Goal: Task Accomplishment & Management: Use online tool/utility

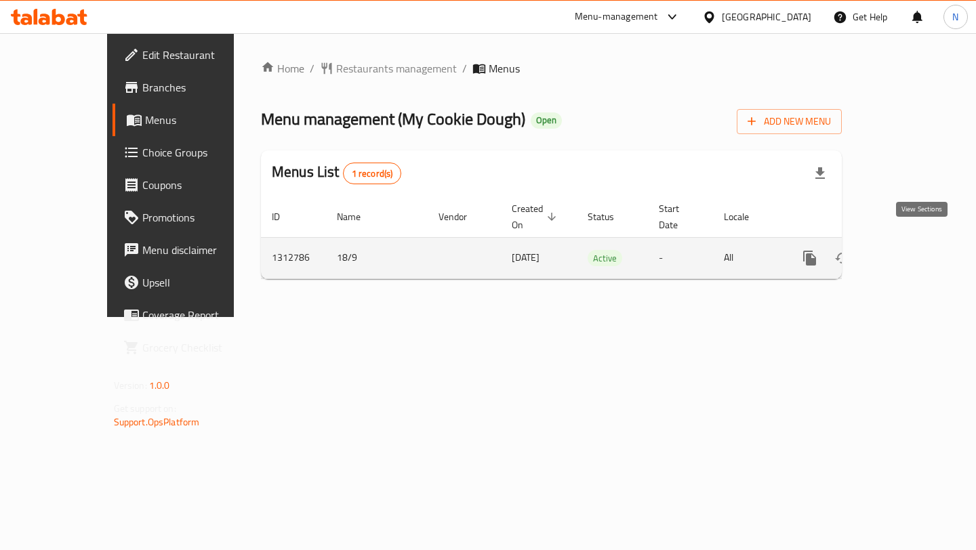
click at [916, 250] on icon "enhanced table" at bounding box center [907, 258] width 16 height 16
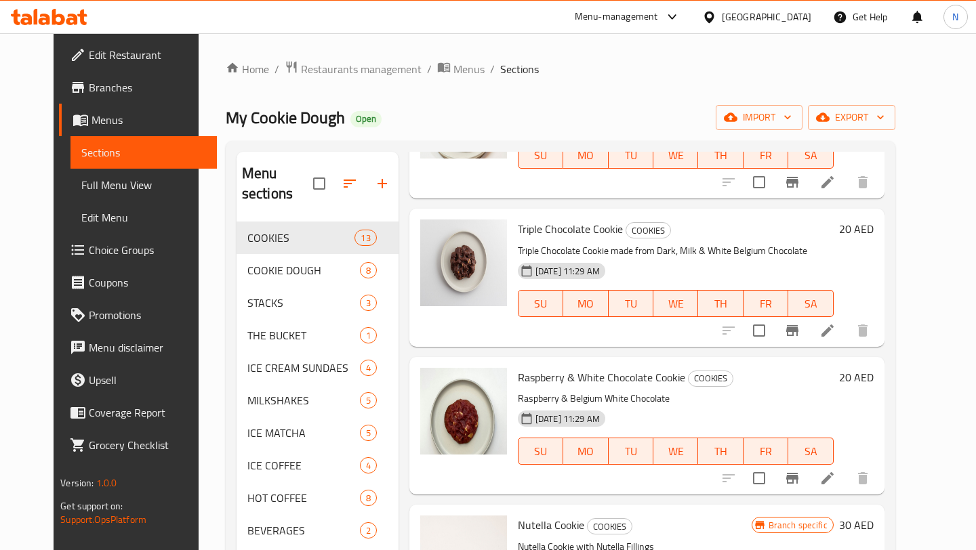
scroll to position [148, 0]
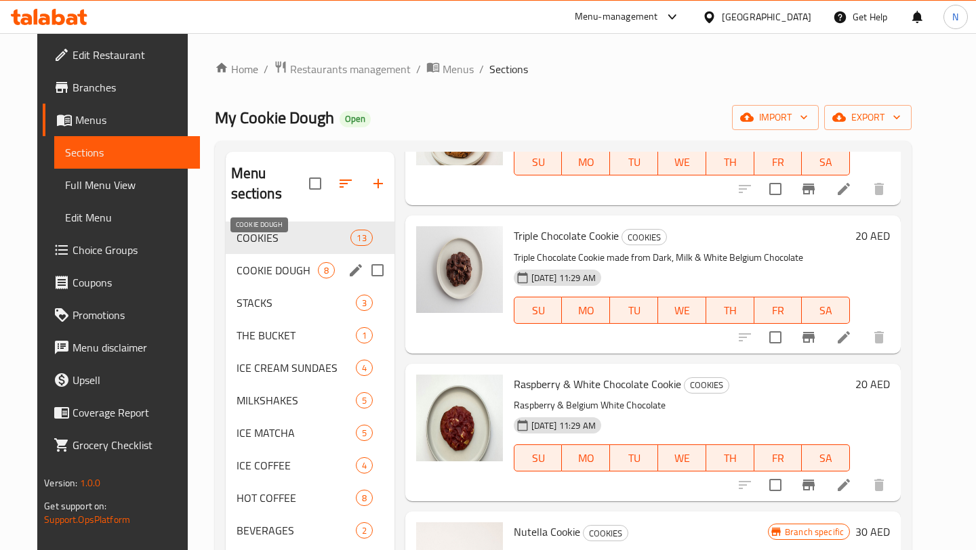
click at [279, 262] on span "COOKIE DOUGH" at bounding box center [277, 270] width 81 height 16
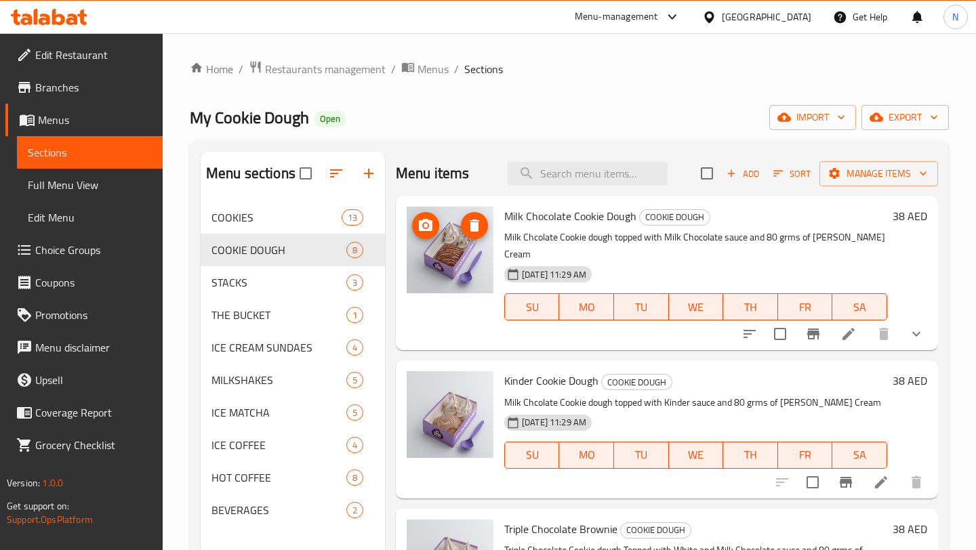
click at [450, 266] on img at bounding box center [450, 250] width 87 height 87
click at [473, 258] on img at bounding box center [450, 250] width 87 height 87
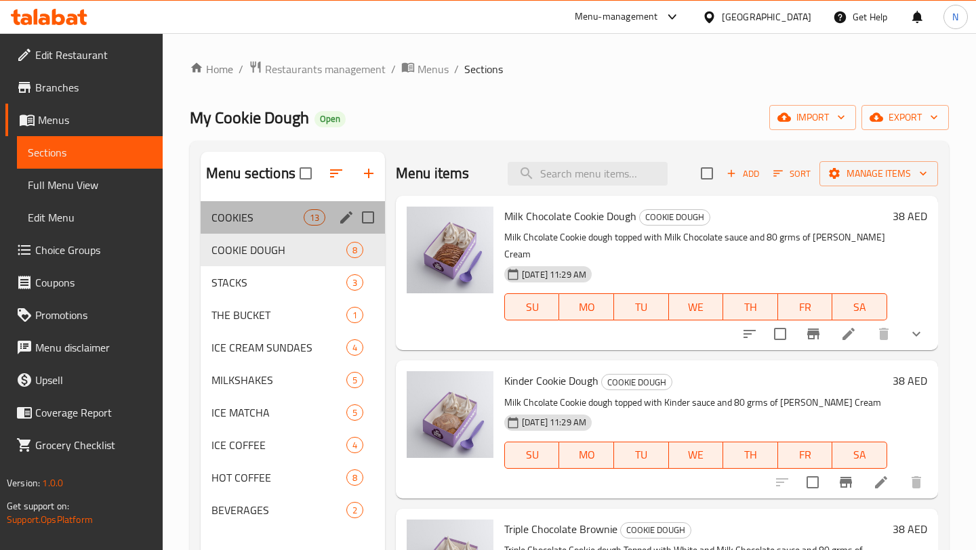
click at [280, 205] on div "COOKIES 13" at bounding box center [293, 217] width 184 height 33
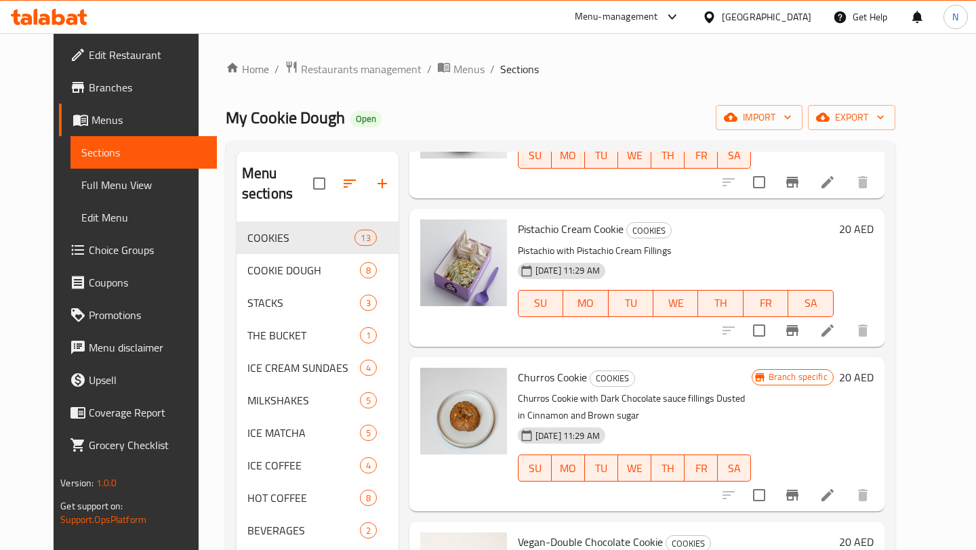
scroll to position [747, 0]
click at [834, 325] on icon at bounding box center [827, 331] width 12 height 12
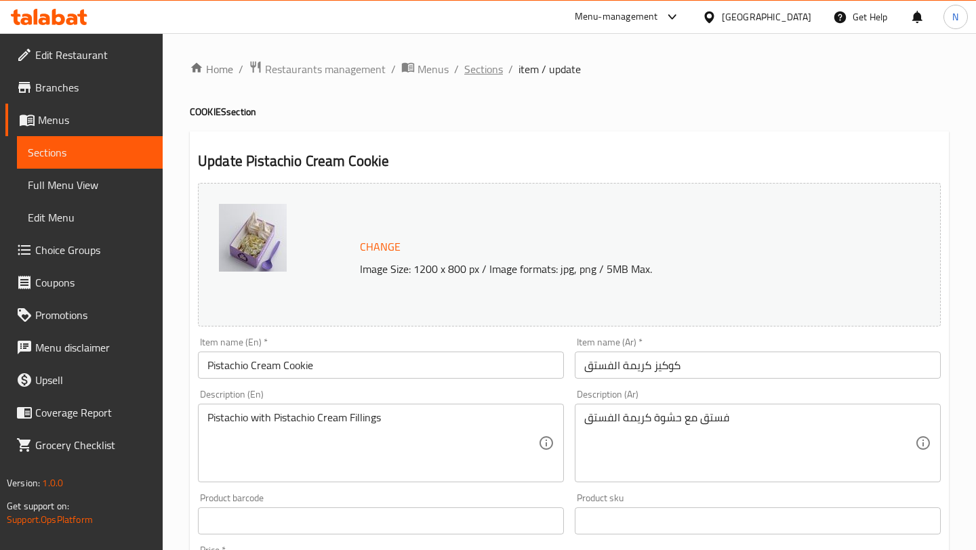
click at [497, 70] on span "Sections" at bounding box center [483, 69] width 39 height 16
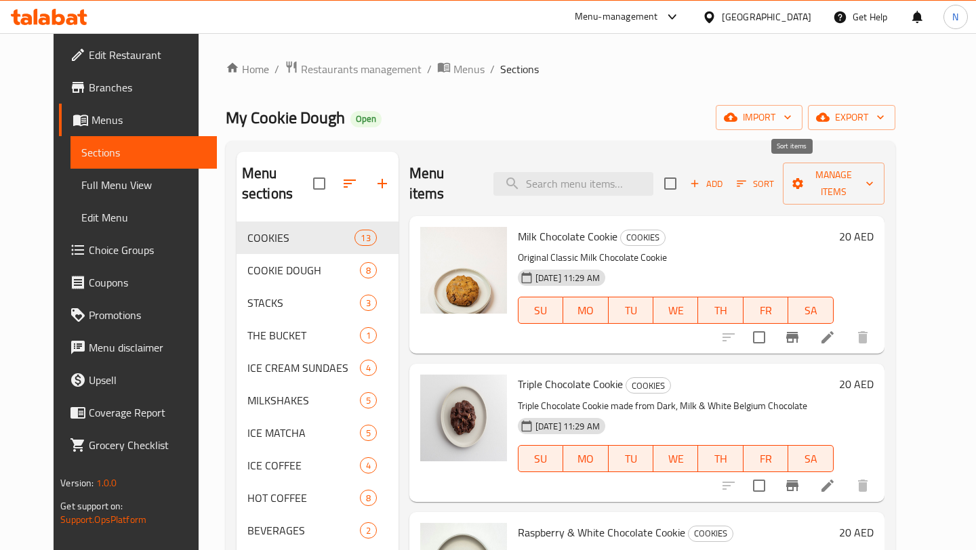
click at [774, 180] on span "Sort" at bounding box center [755, 184] width 37 height 16
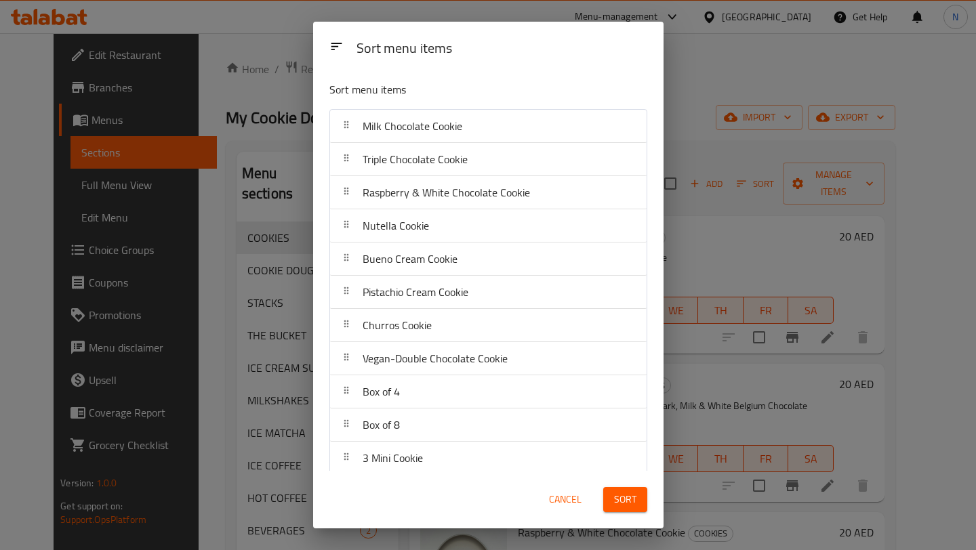
scroll to position [77, 0]
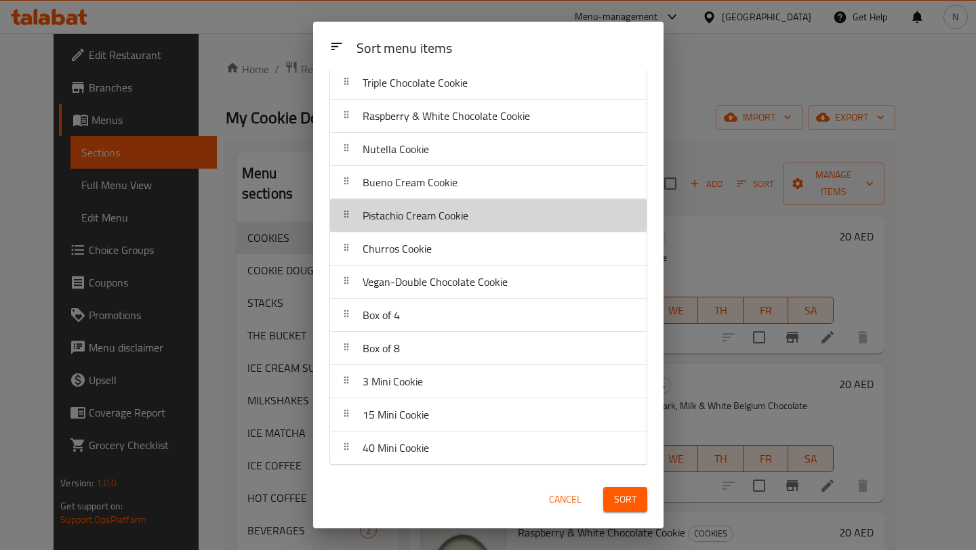
click at [445, 226] on div "Pistachio Cream Cookie" at bounding box center [415, 215] width 117 height 33
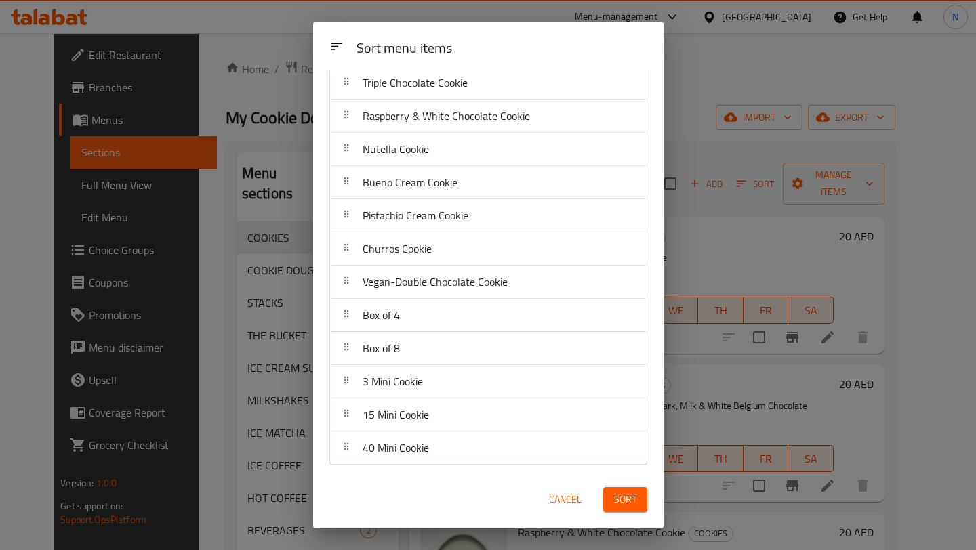
click at [562, 503] on span "Cancel" at bounding box center [565, 499] width 33 height 17
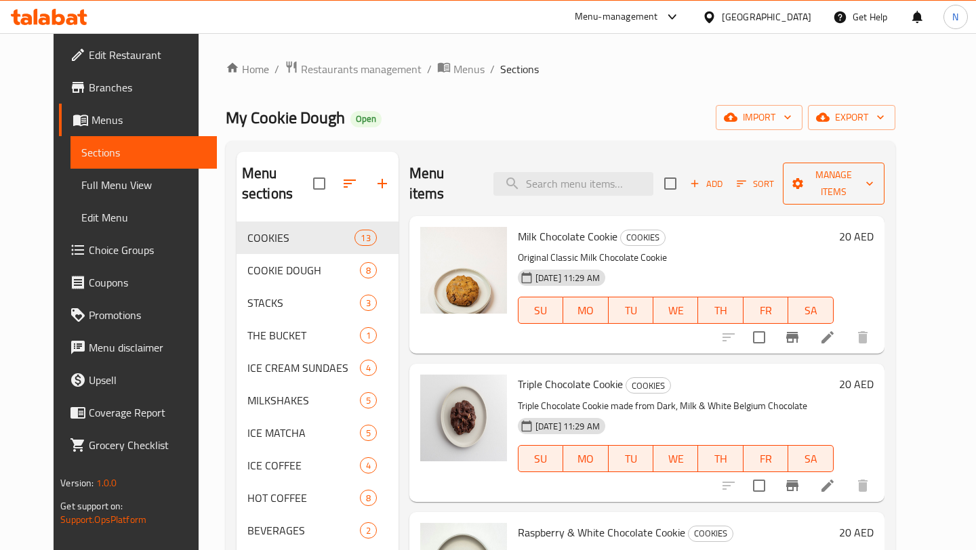
click at [876, 177] on icon "button" at bounding box center [870, 184] width 14 height 14
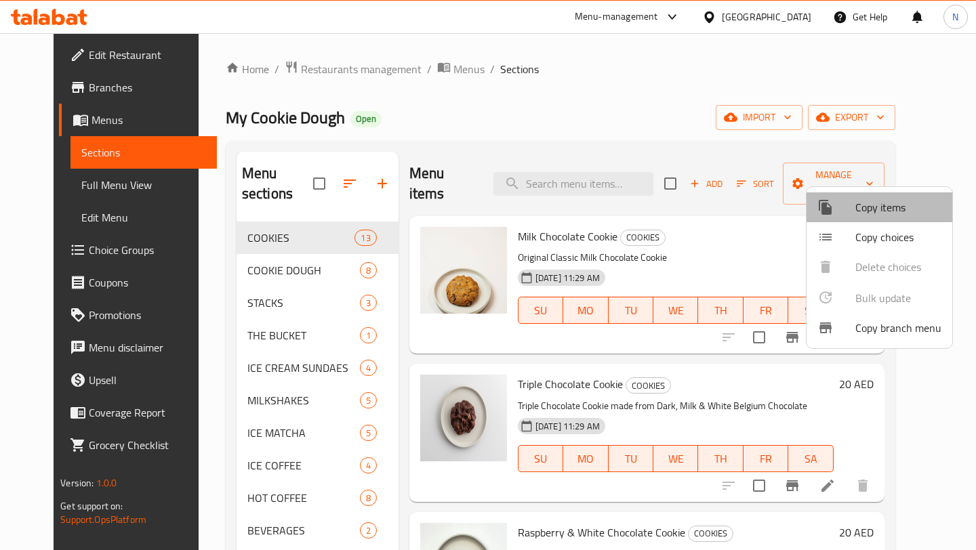
click at [904, 199] on span "Copy items" at bounding box center [898, 207] width 86 height 16
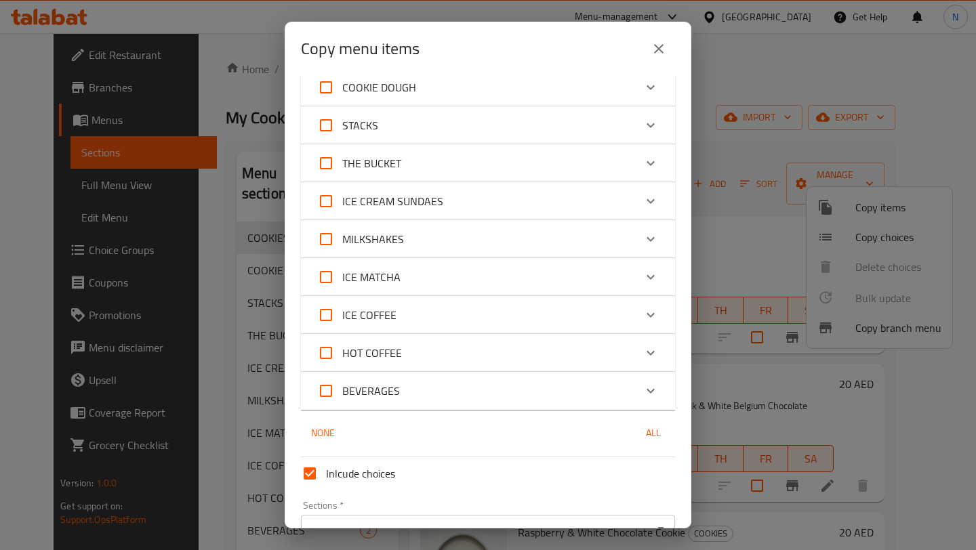
scroll to position [0, 0]
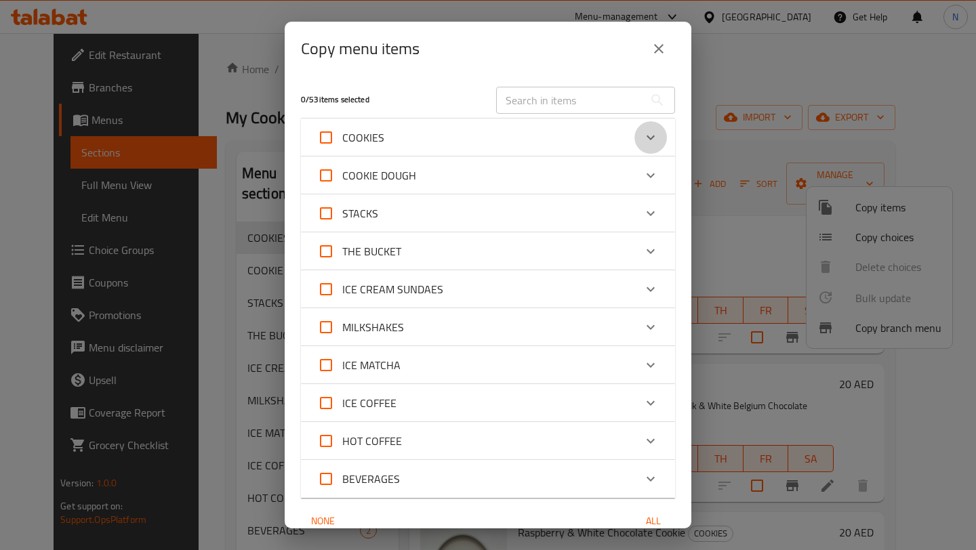
click at [652, 136] on icon "Expand" at bounding box center [651, 137] width 16 height 16
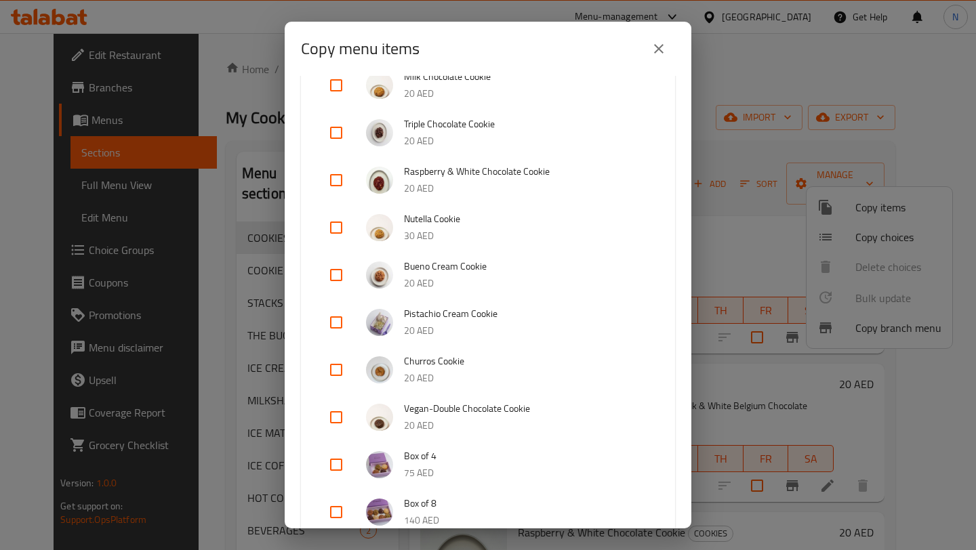
scroll to position [124, 0]
click at [338, 322] on input "checkbox" at bounding box center [336, 320] width 33 height 33
checkbox input "true"
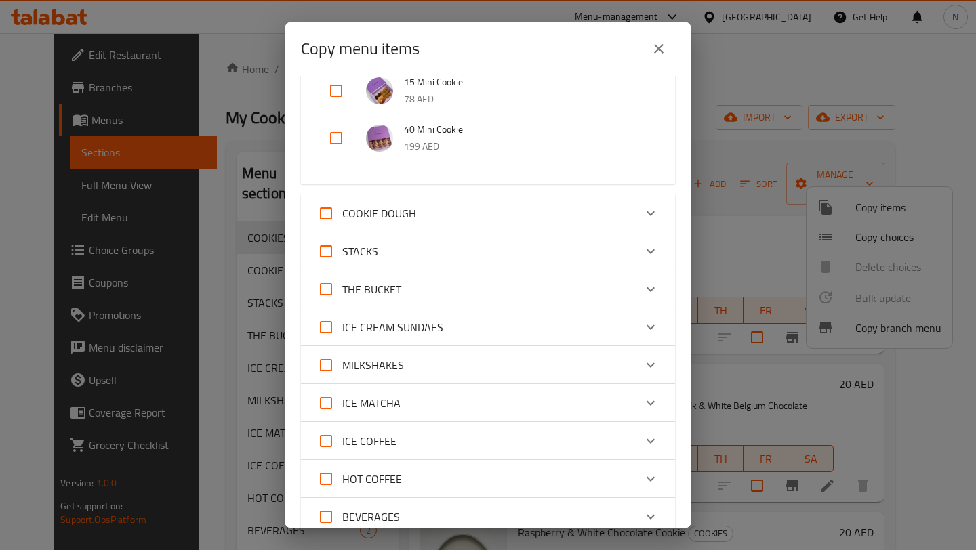
scroll to position [828, 0]
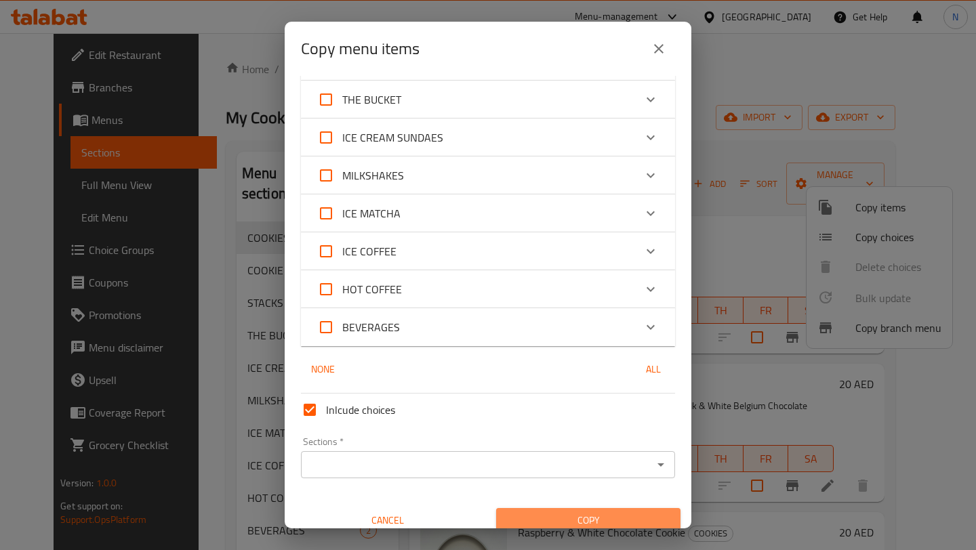
click at [583, 511] on button "Copy" at bounding box center [588, 520] width 184 height 25
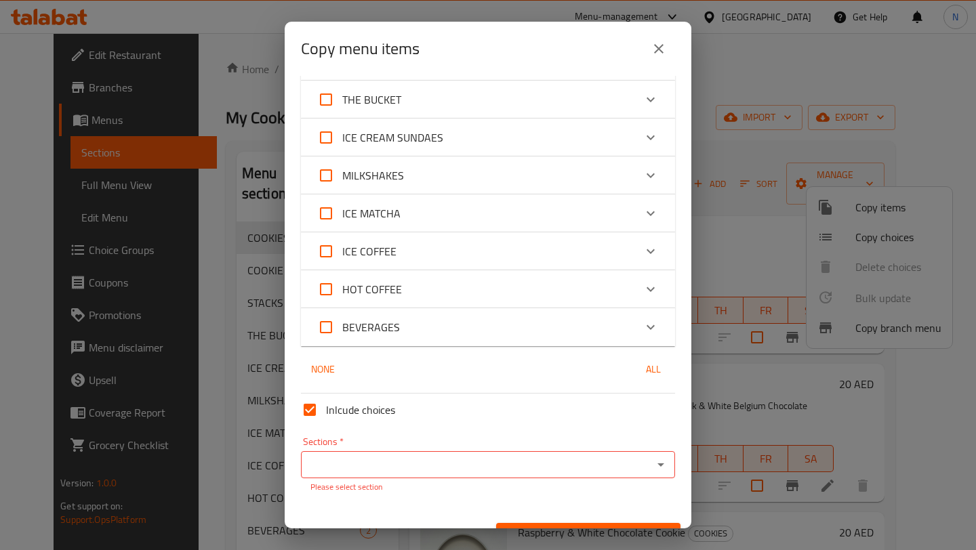
scroll to position [856, 0]
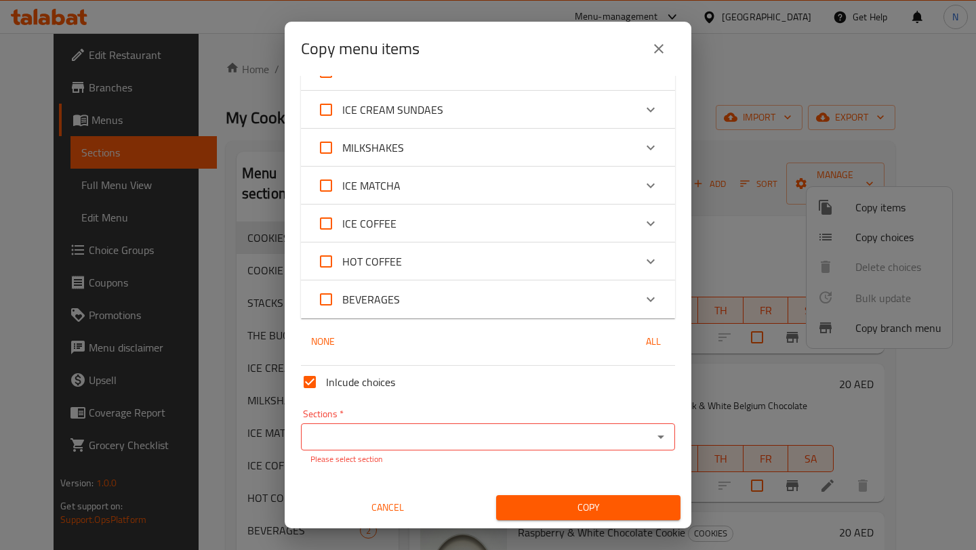
click at [556, 437] on input "Sections   *" at bounding box center [477, 437] width 344 height 19
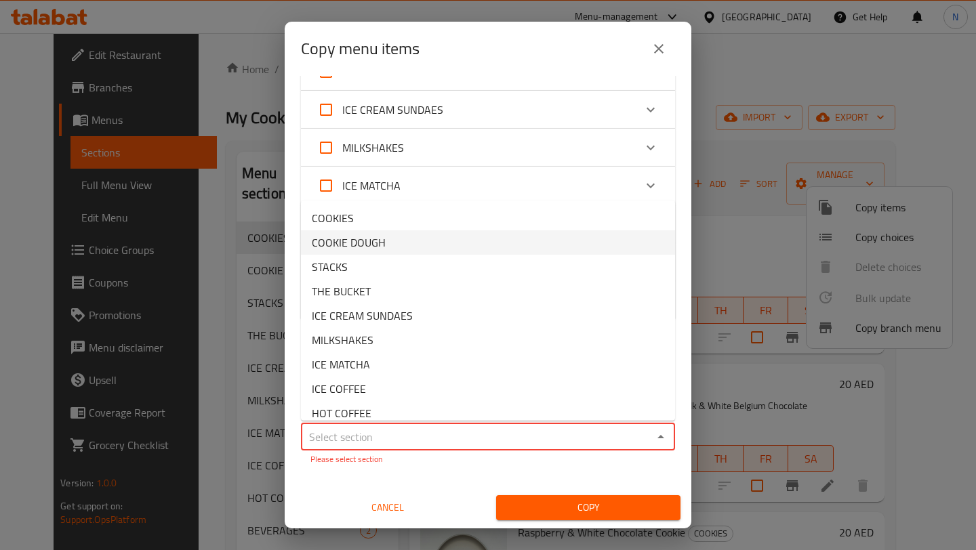
click at [521, 241] on li "COOKIE DOUGH" at bounding box center [488, 242] width 374 height 24
type input "COOKIE DOUGH"
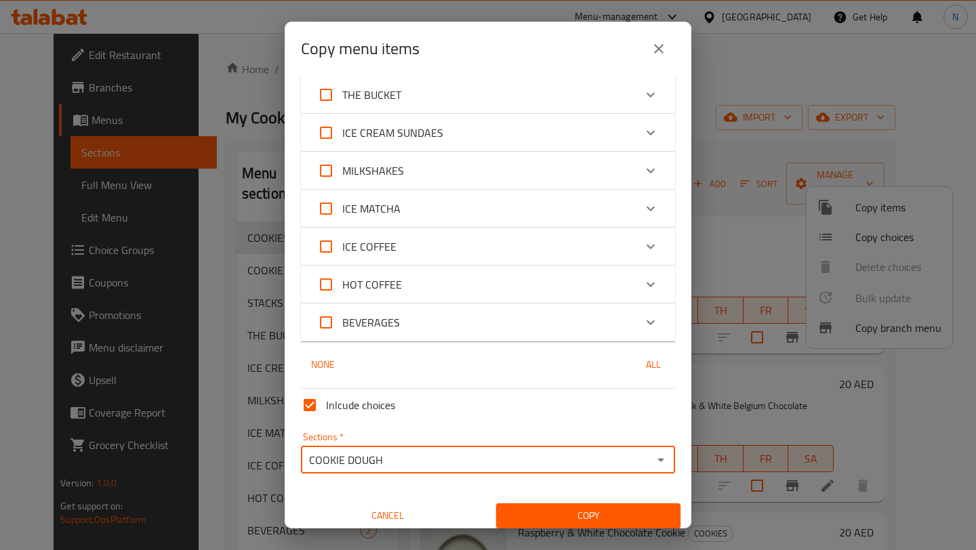
scroll to position [841, 0]
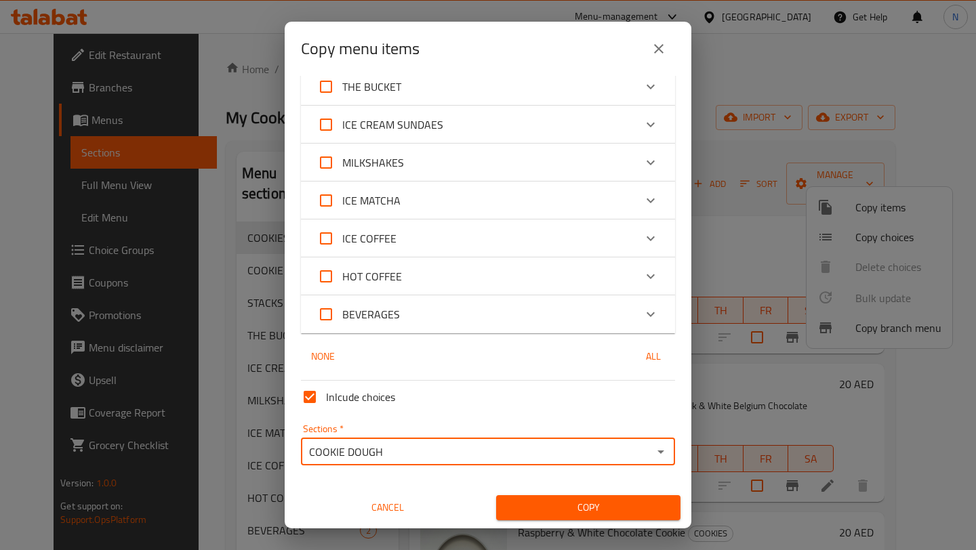
click at [584, 500] on span "Copy" at bounding box center [588, 508] width 163 height 17
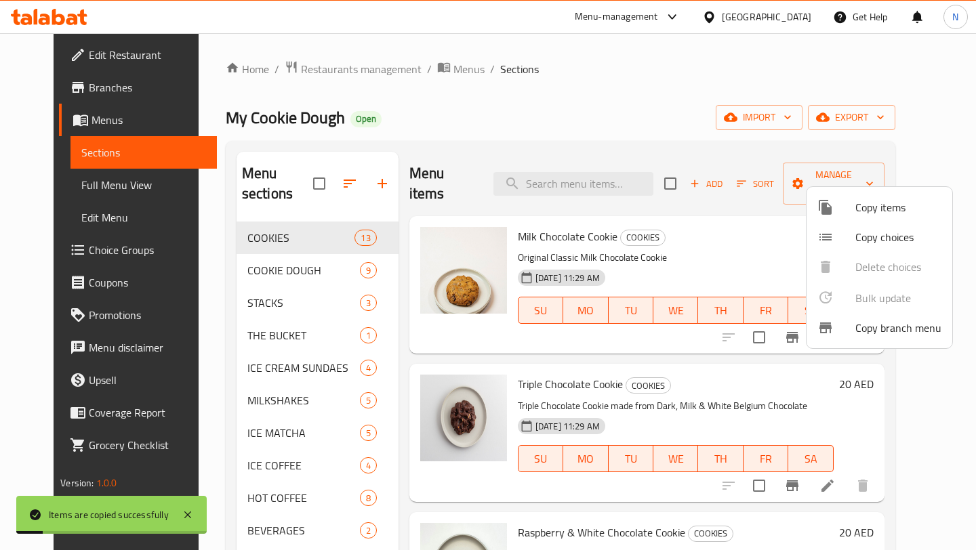
click at [317, 247] on div at bounding box center [488, 275] width 976 height 550
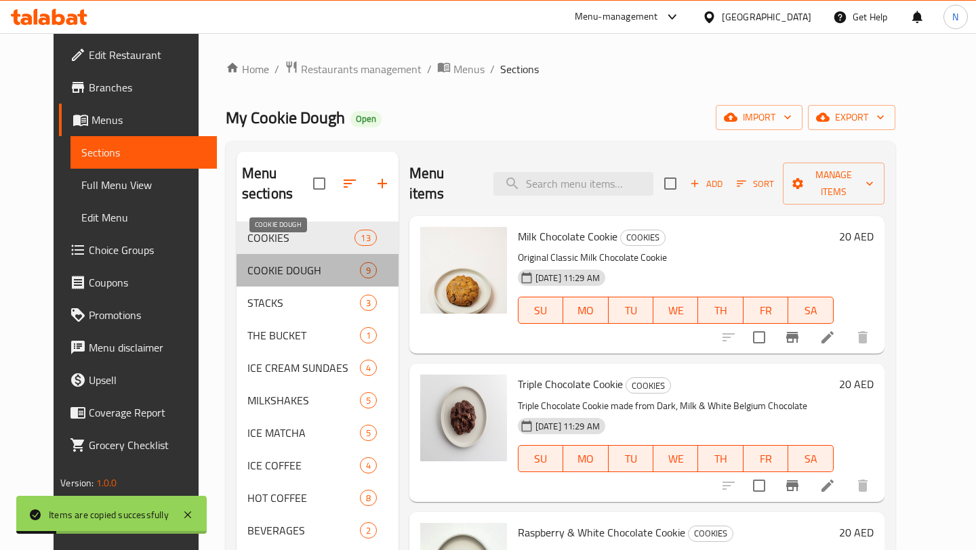
click at [317, 262] on span "COOKIE DOUGH" at bounding box center [303, 270] width 113 height 16
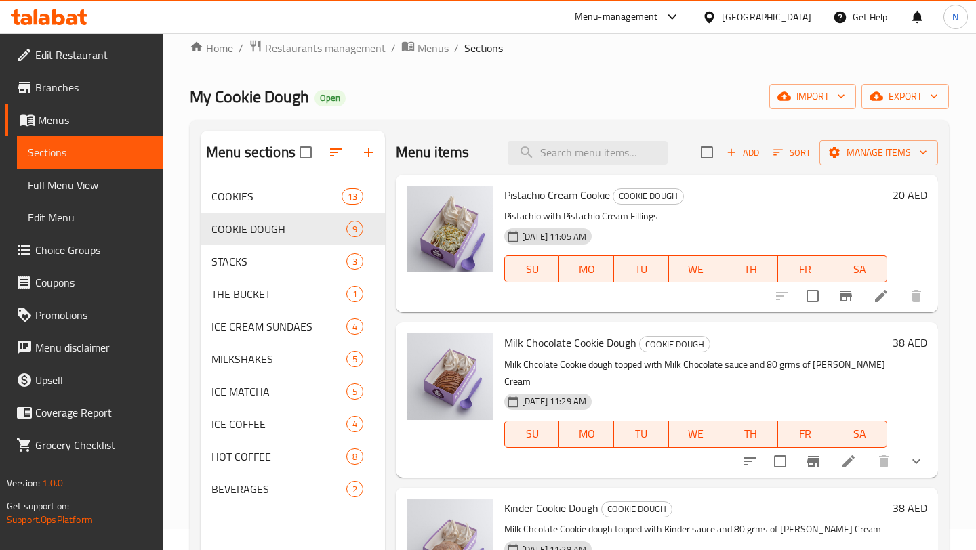
scroll to position [5, 0]
